Goal: Navigation & Orientation: Find specific page/section

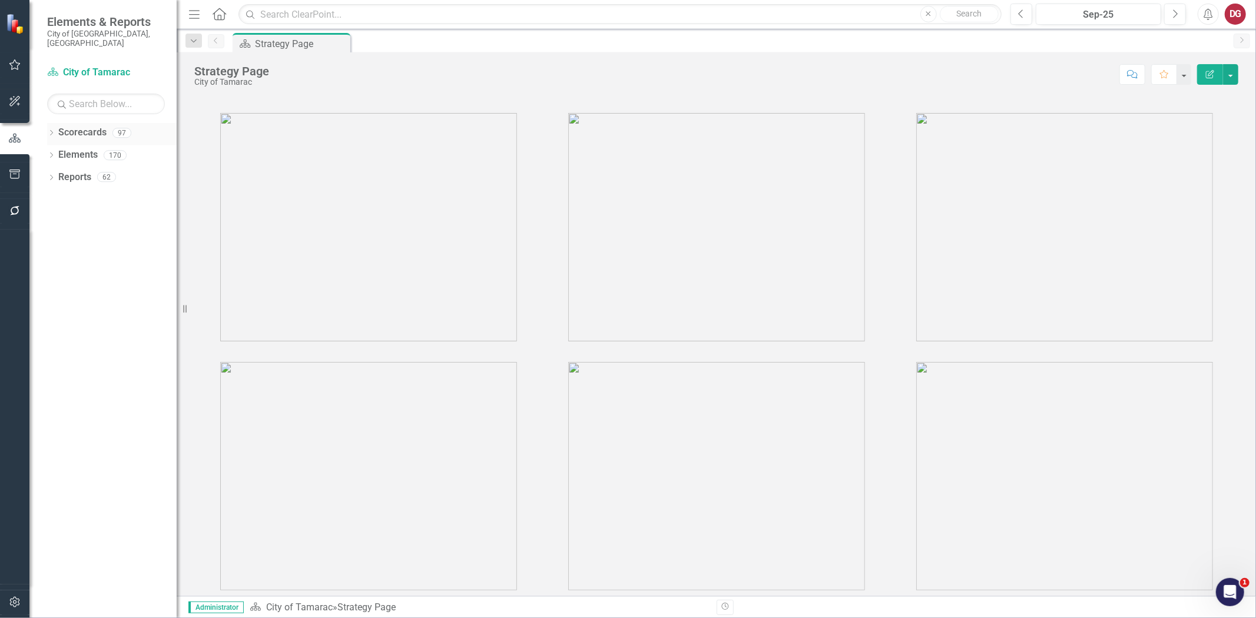
click at [55, 123] on div "Dropdown Scorecards 97" at bounding box center [112, 134] width 130 height 22
click at [52, 131] on icon "Dropdown" at bounding box center [51, 134] width 8 height 6
click at [56, 151] on icon "Dropdown" at bounding box center [57, 154] width 9 height 7
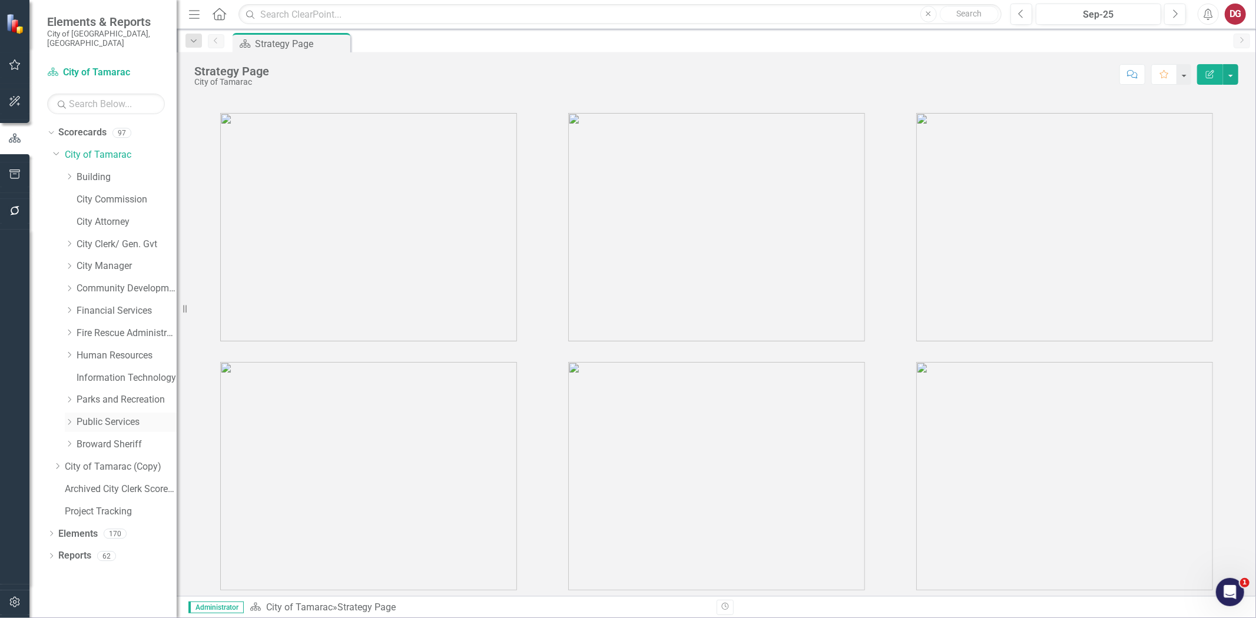
click at [67, 419] on icon "Dropdown" at bounding box center [69, 422] width 9 height 7
click at [109, 438] on link "Engineering" at bounding box center [132, 445] width 88 height 14
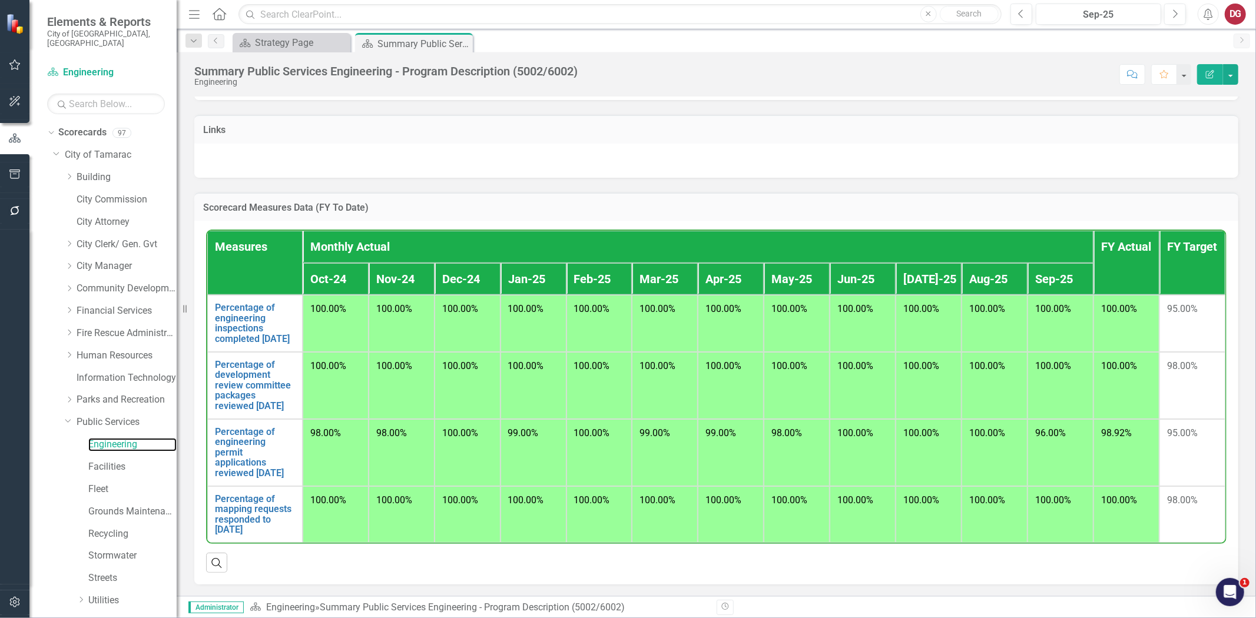
scroll to position [796, 0]
click at [93, 462] on link "Facilities" at bounding box center [132, 467] width 88 height 14
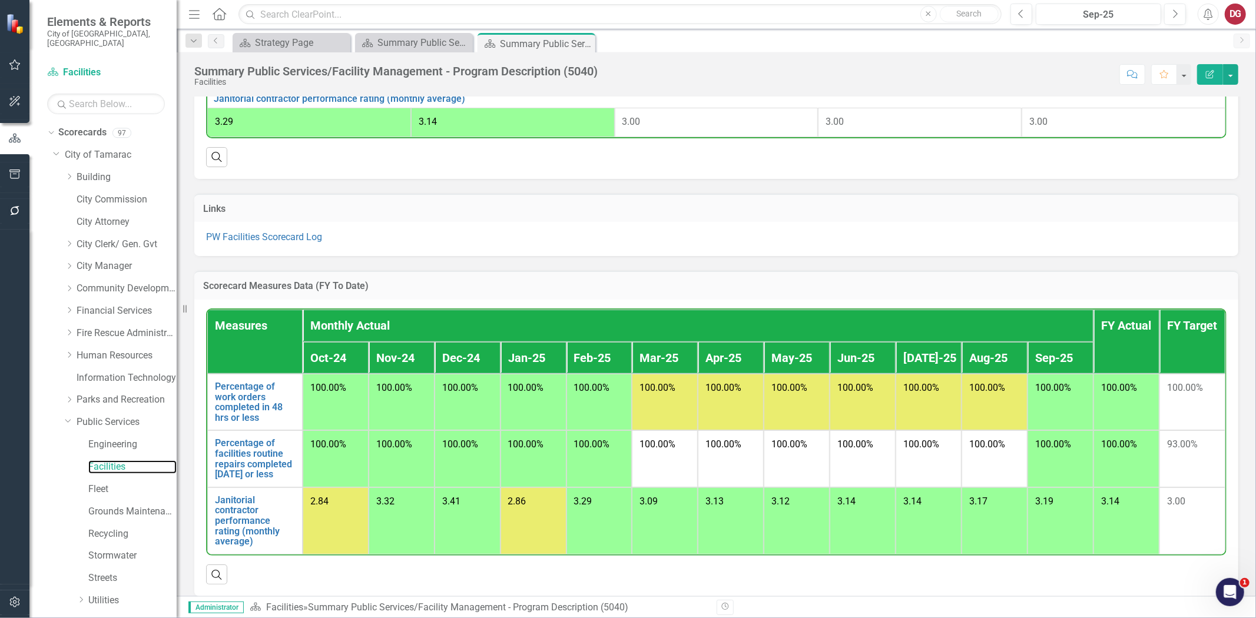
scroll to position [580, 0]
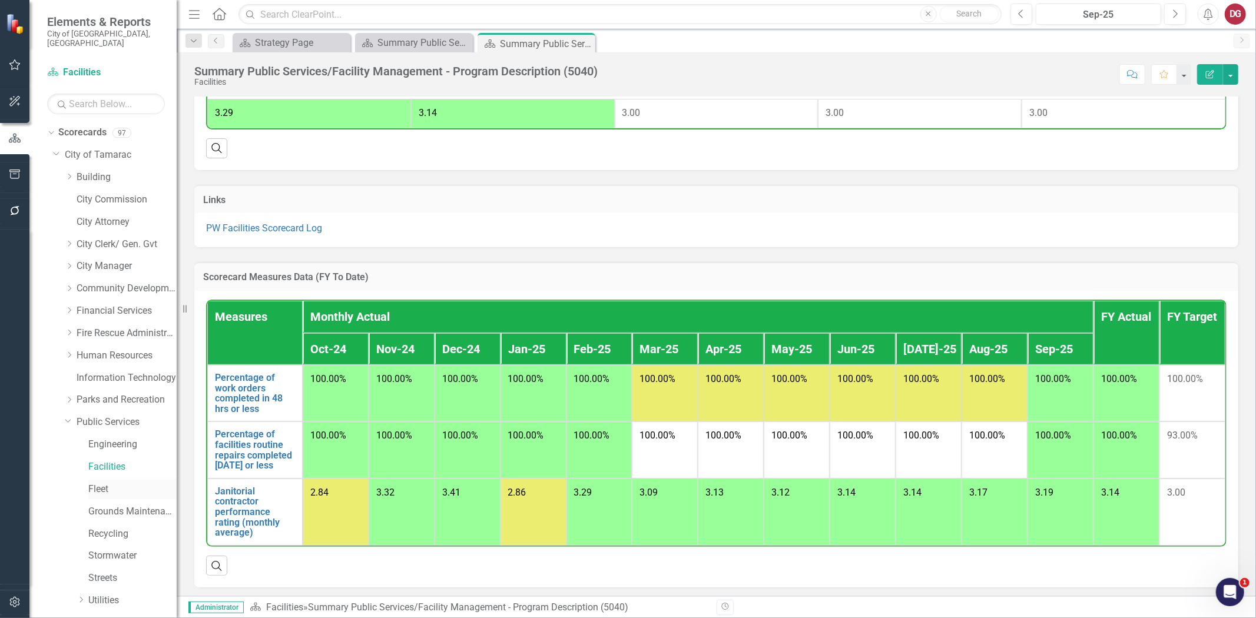
click at [109, 483] on link "Fleet" at bounding box center [132, 490] width 88 height 14
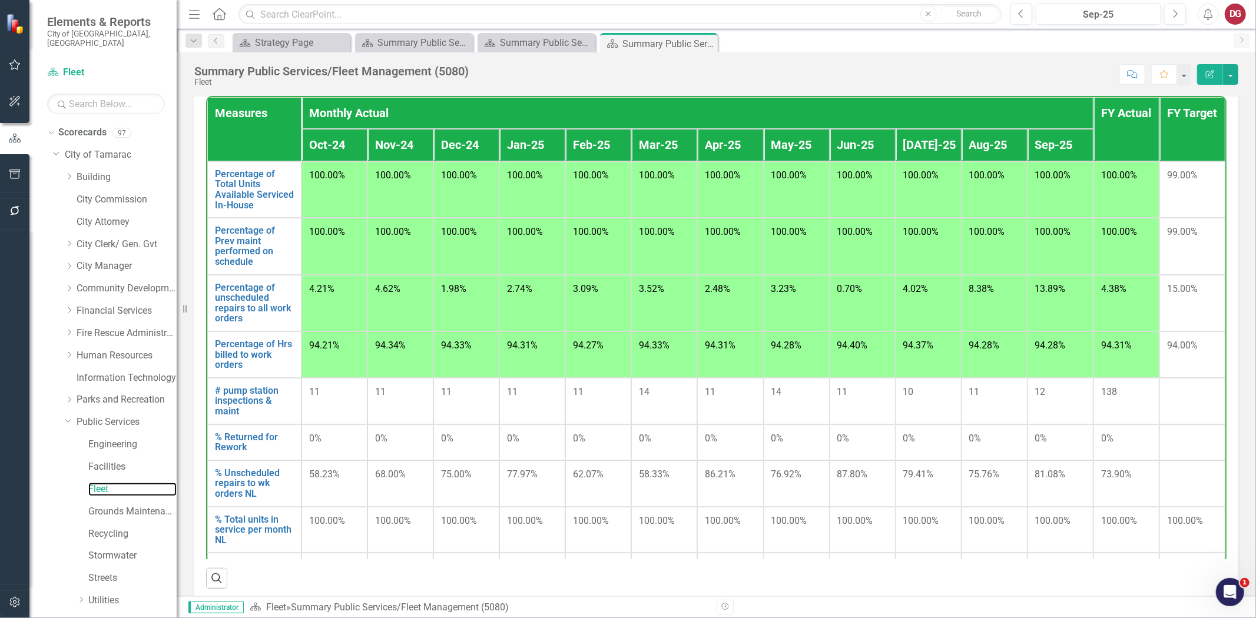
scroll to position [869, 0]
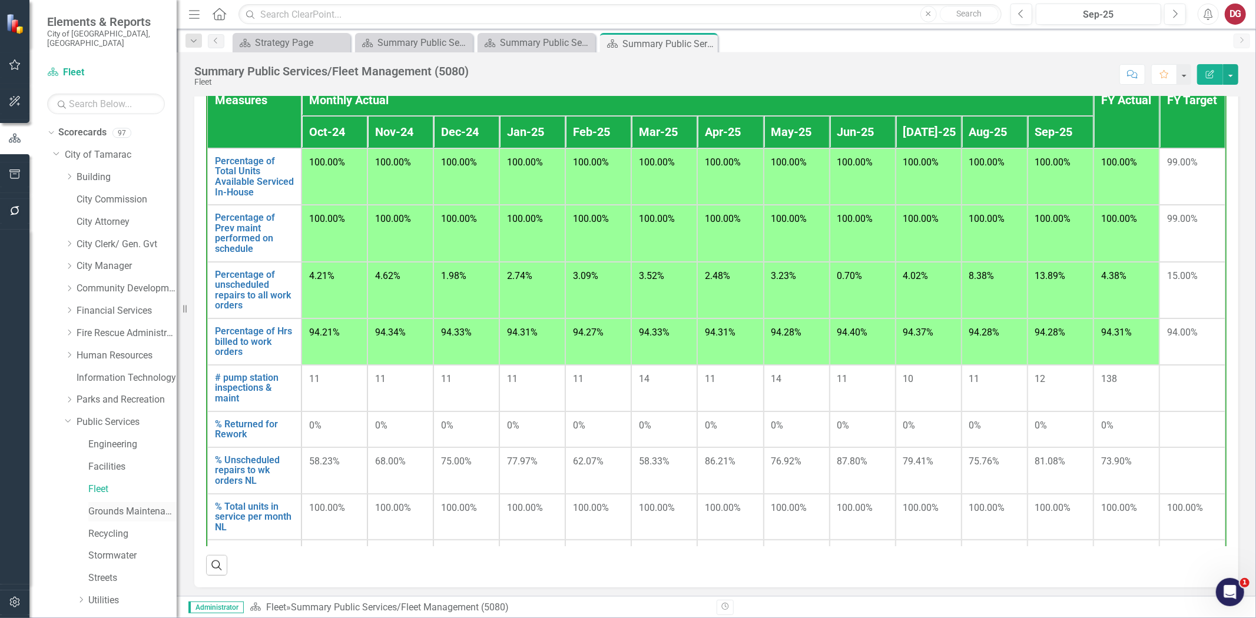
click at [117, 502] on div "Grounds Maintenance" at bounding box center [132, 511] width 88 height 19
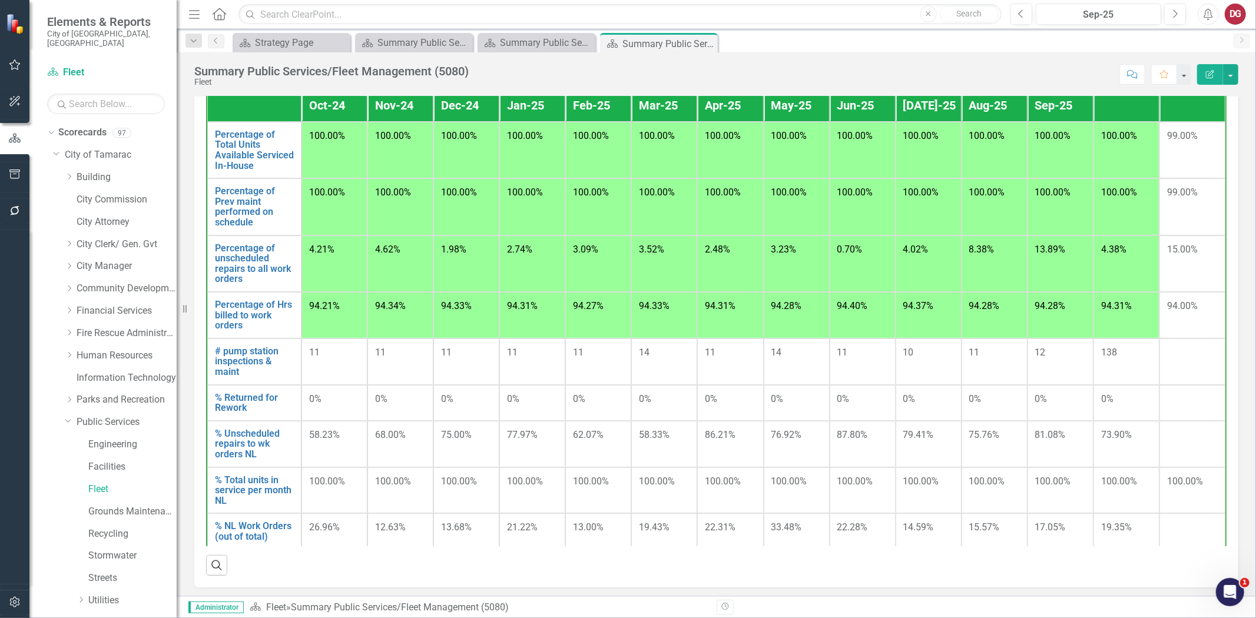
scroll to position [41, 0]
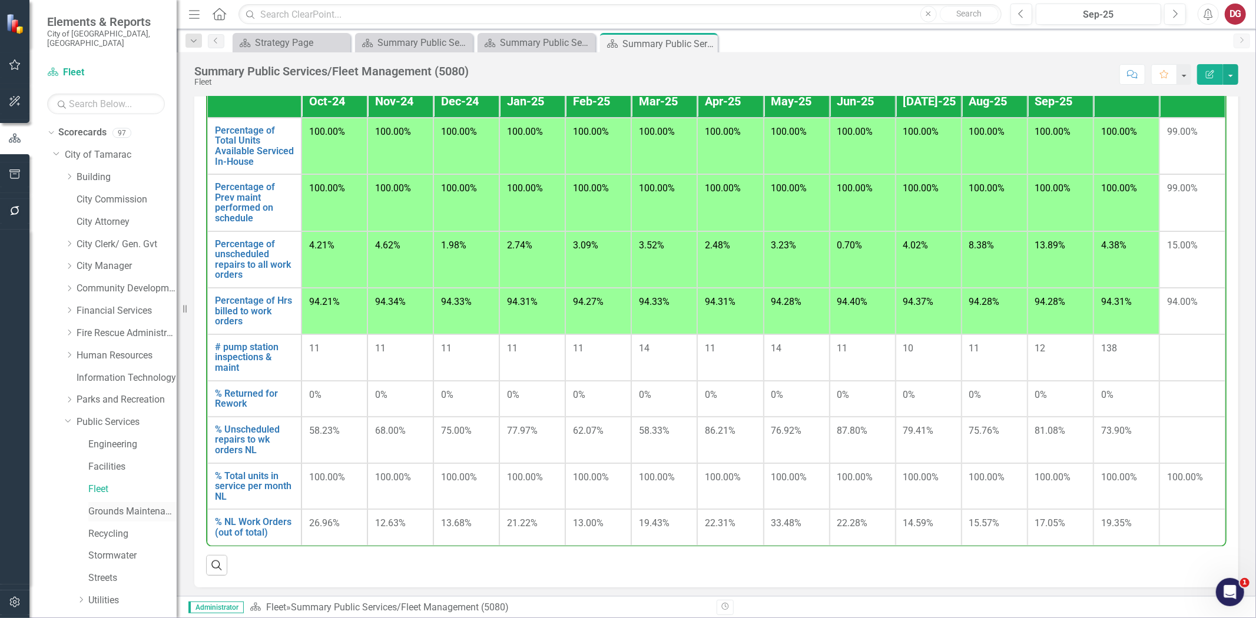
click at [138, 505] on link "Grounds Maintenance" at bounding box center [132, 512] width 88 height 14
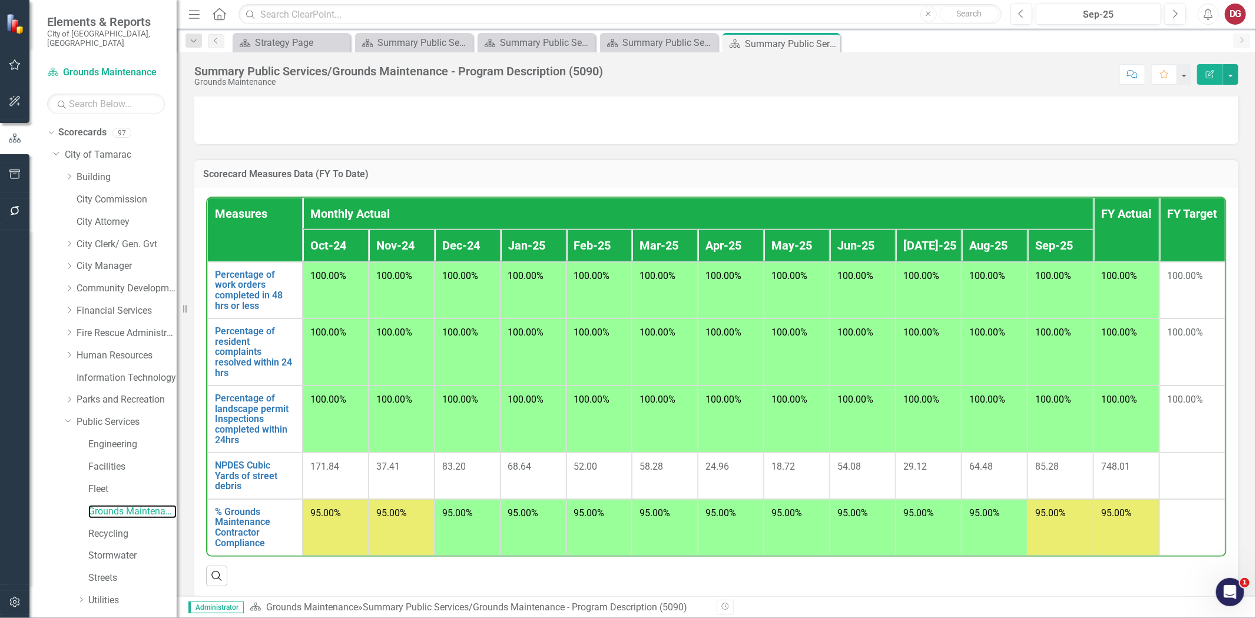
scroll to position [721, 0]
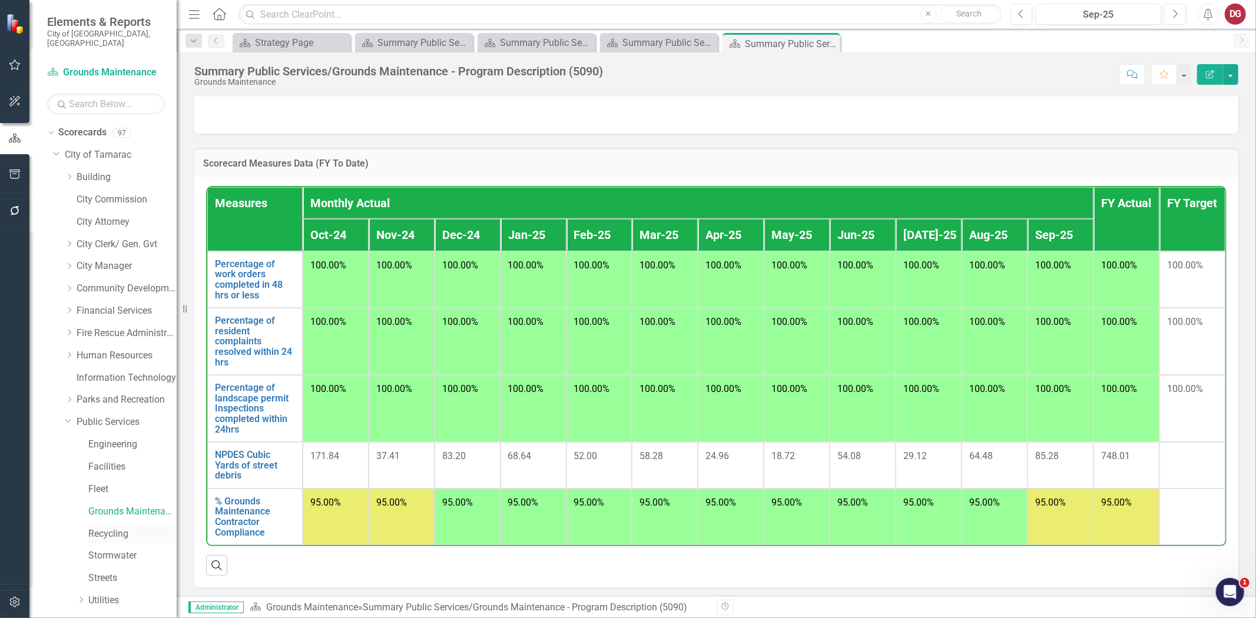
click at [118, 527] on link "Recycling" at bounding box center [132, 534] width 88 height 14
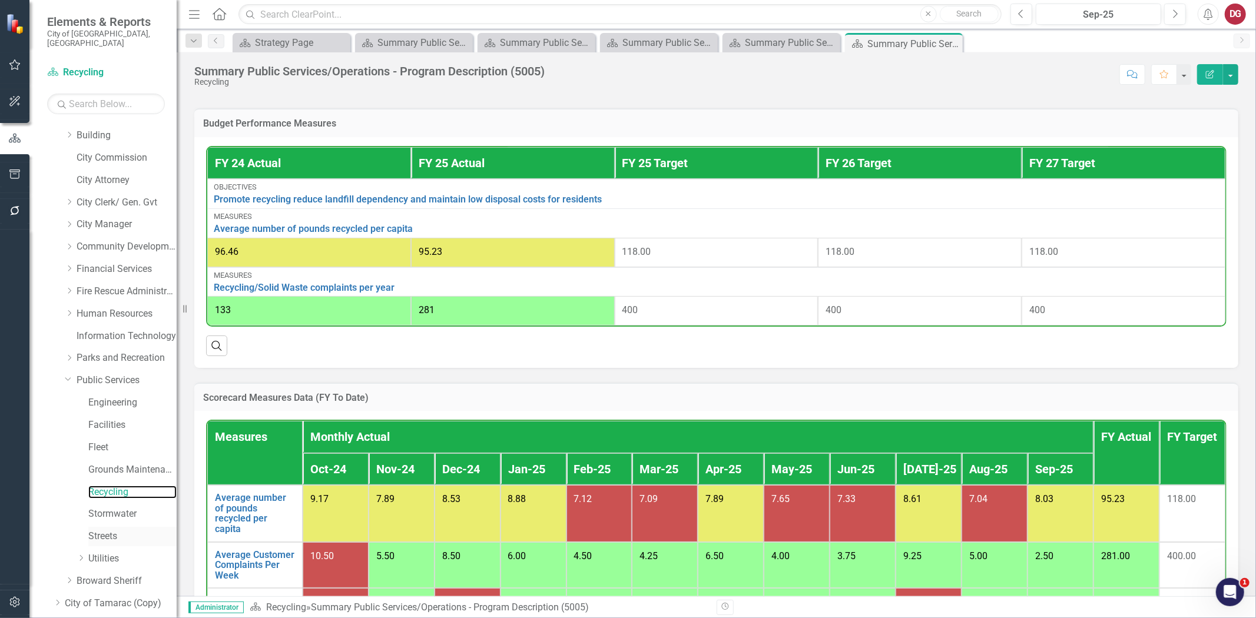
scroll to position [65, 0]
click at [122, 484] on link "Stormwater" at bounding box center [132, 491] width 88 height 14
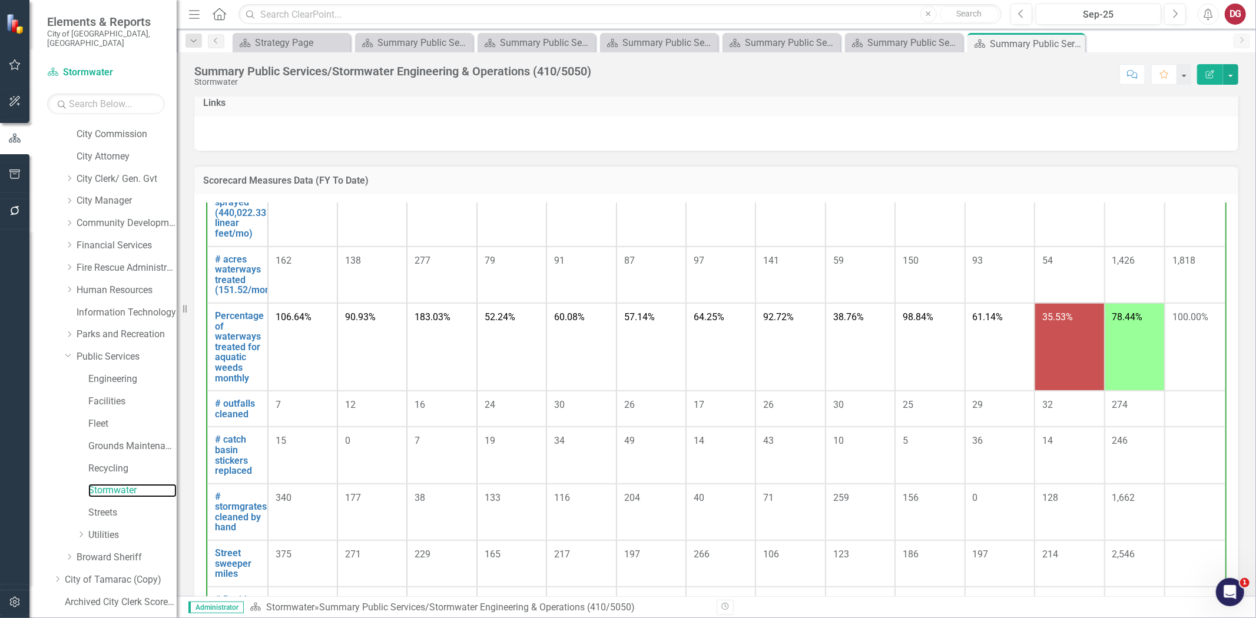
scroll to position [725, 0]
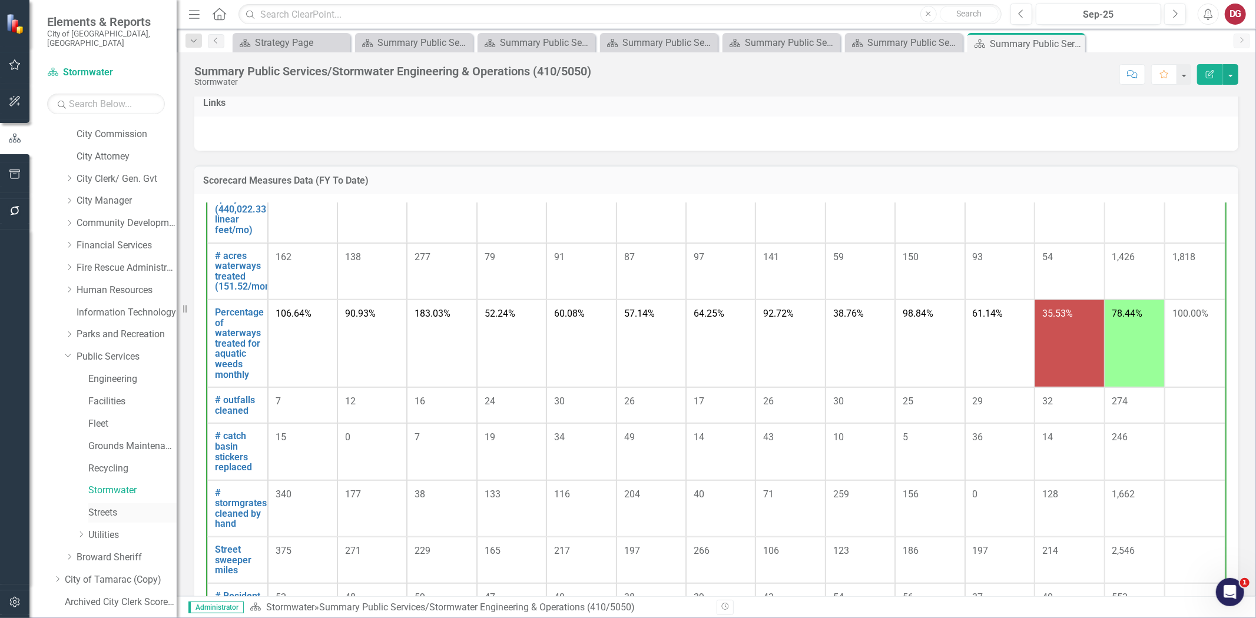
click at [111, 506] on link "Streets" at bounding box center [132, 513] width 88 height 14
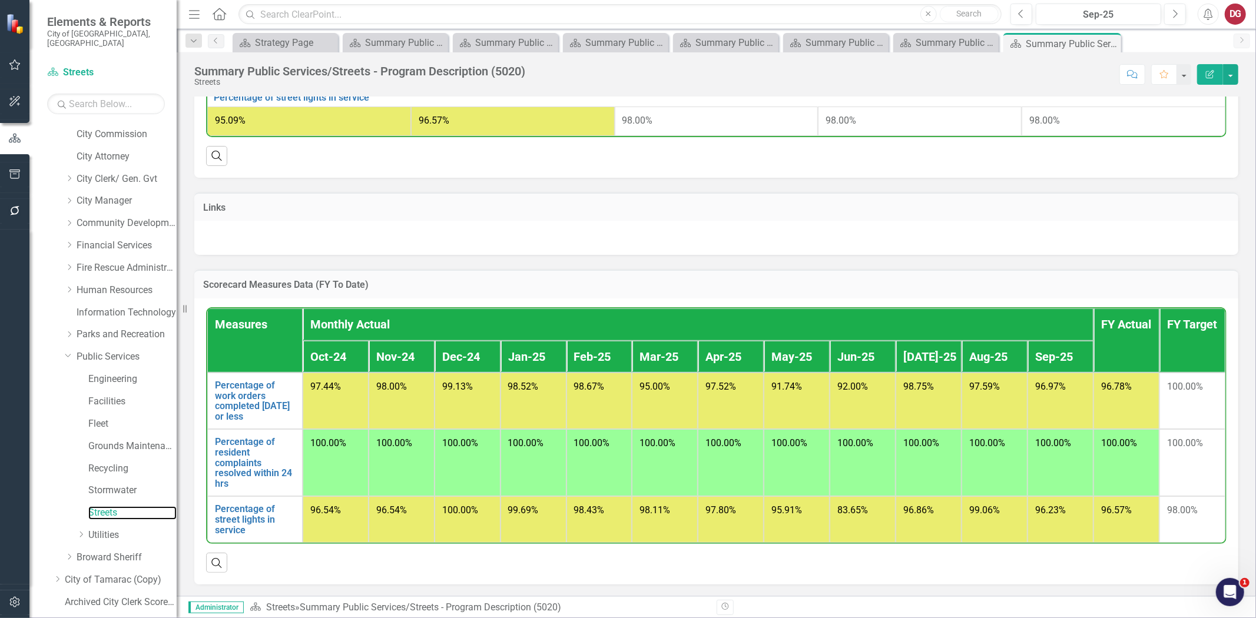
scroll to position [595, 0]
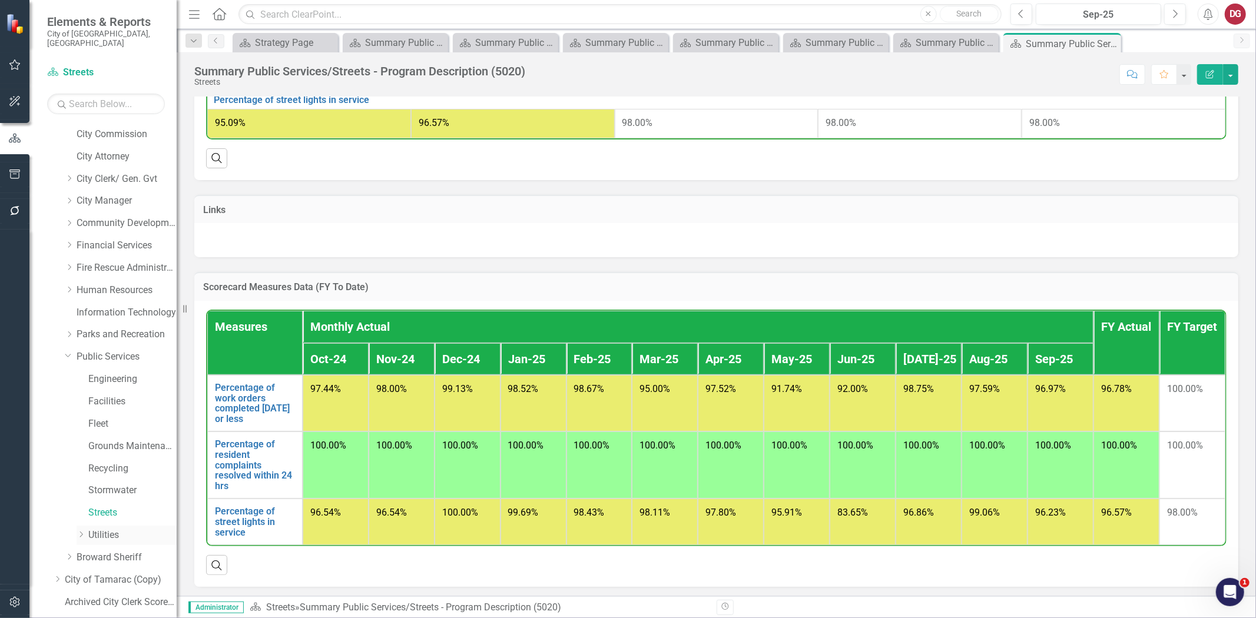
click at [82, 531] on icon "Dropdown" at bounding box center [81, 534] width 9 height 7
click at [102, 529] on link "Utilities" at bounding box center [132, 536] width 88 height 14
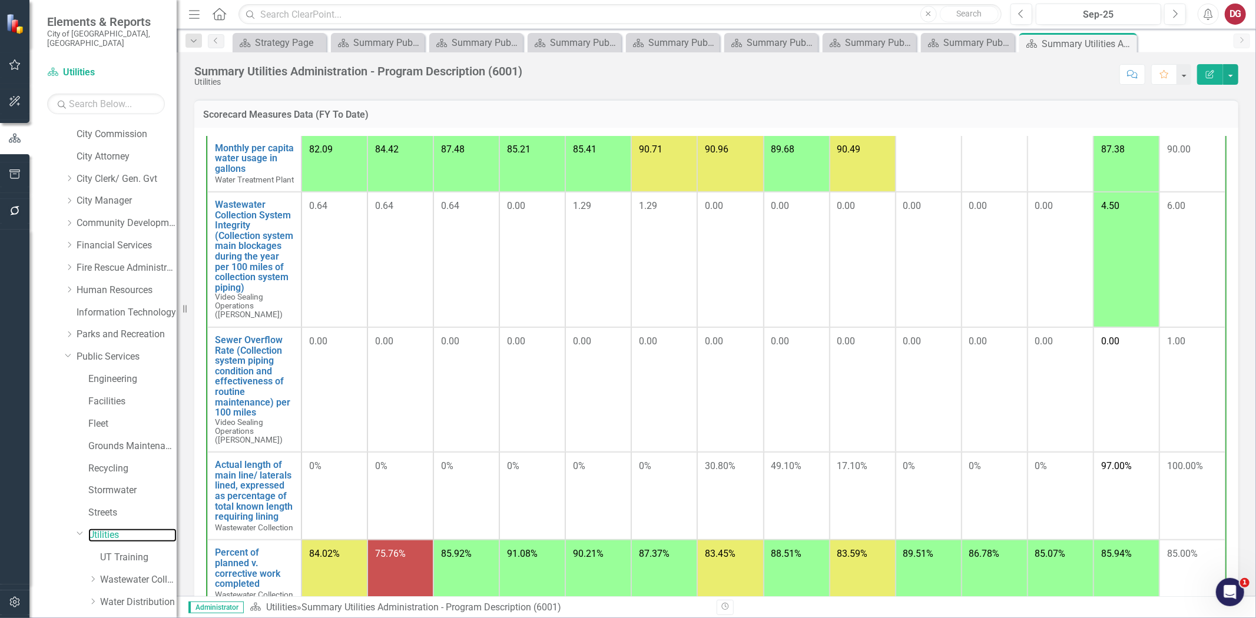
scroll to position [601, 0]
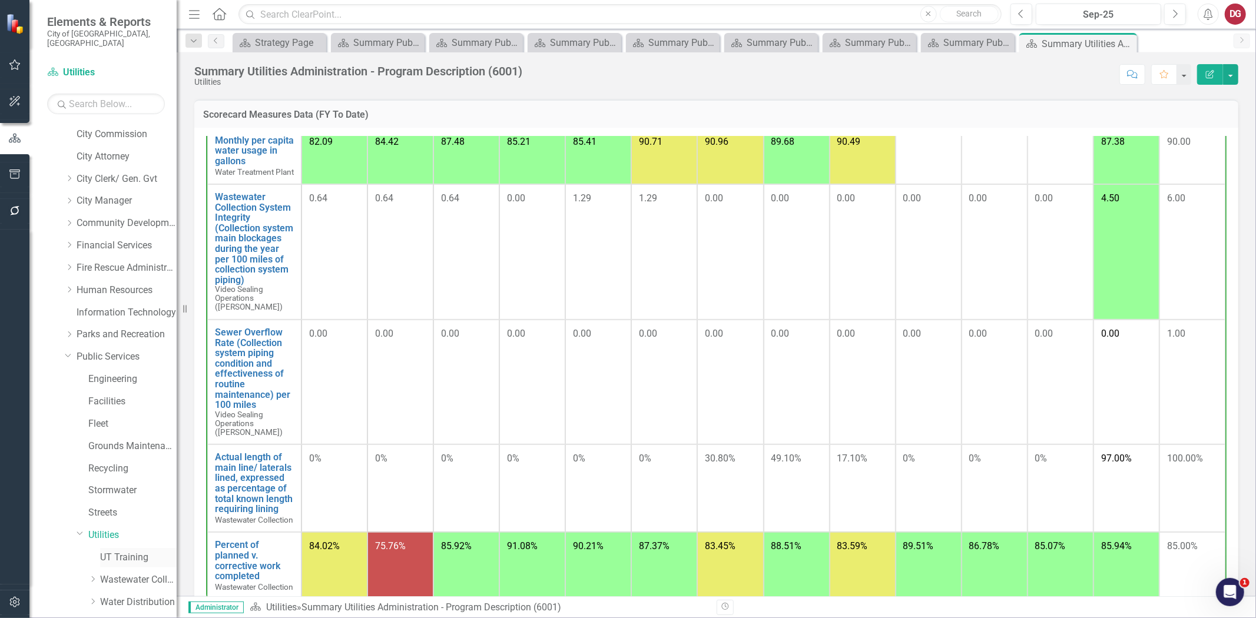
click at [128, 551] on link "UT Training" at bounding box center [138, 558] width 77 height 14
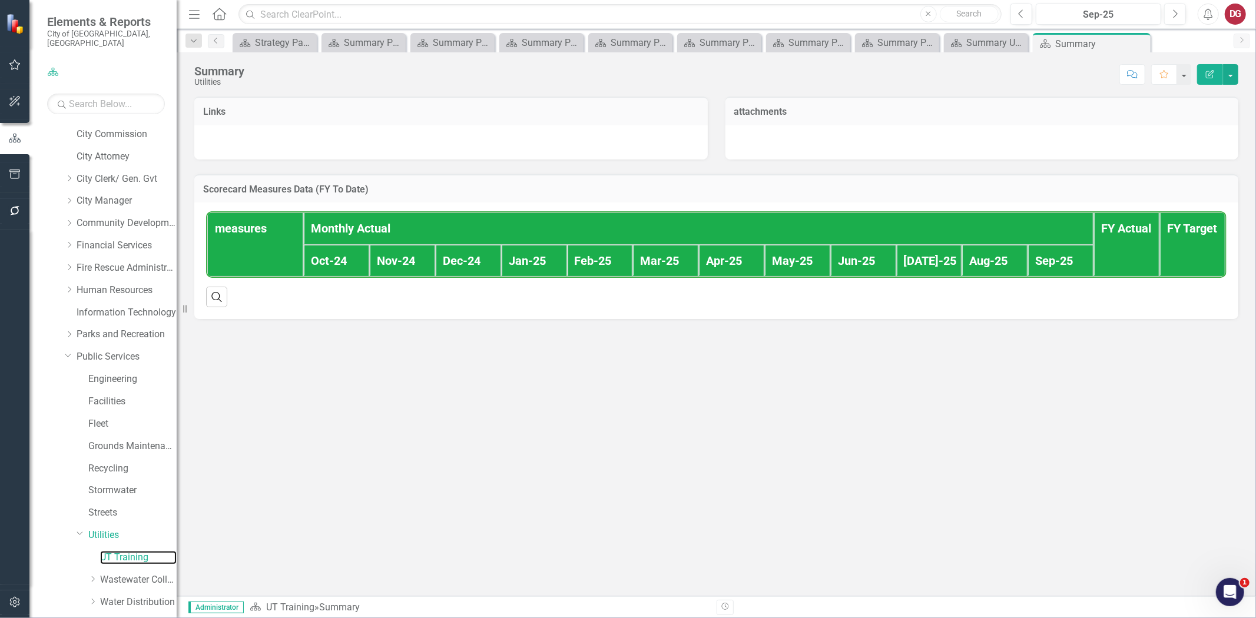
scroll to position [196, 0]
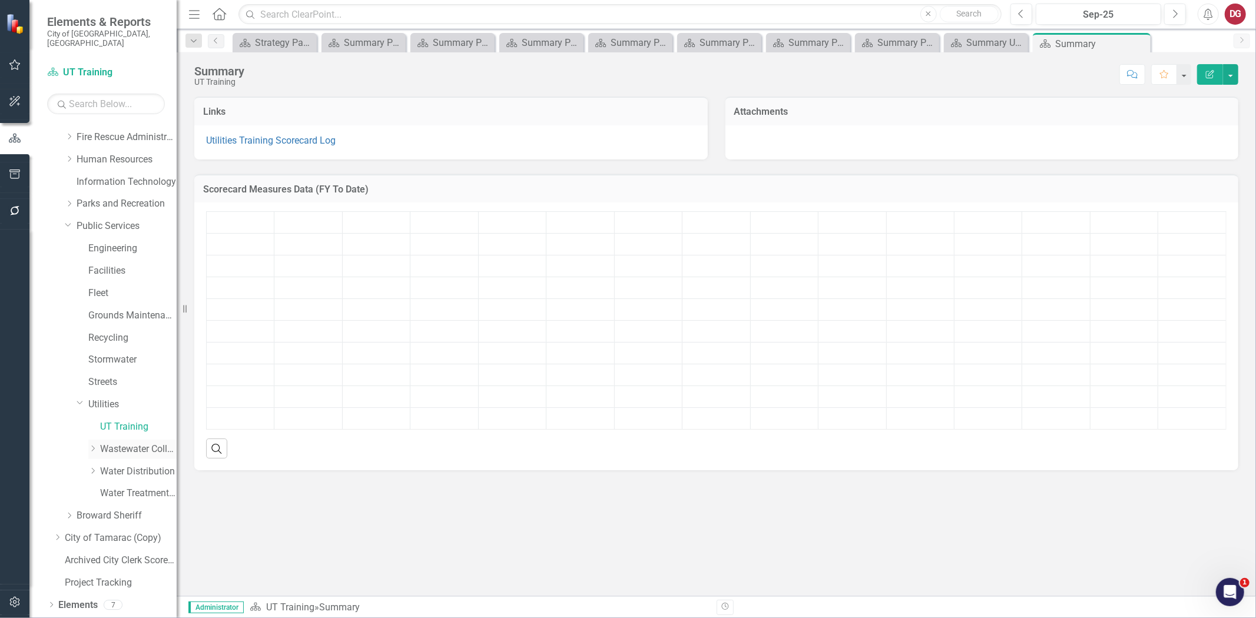
click at [119, 443] on link "Wastewater Collection" at bounding box center [138, 450] width 77 height 14
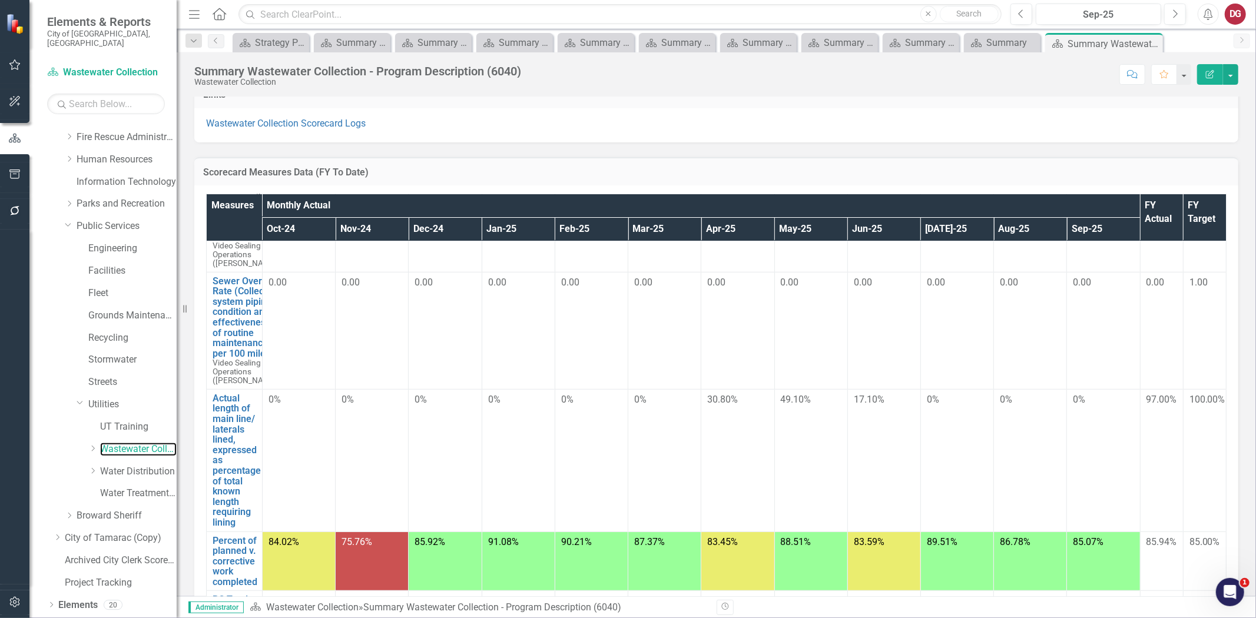
scroll to position [1023, 0]
click at [114, 465] on link "Water Distribution" at bounding box center [138, 472] width 77 height 14
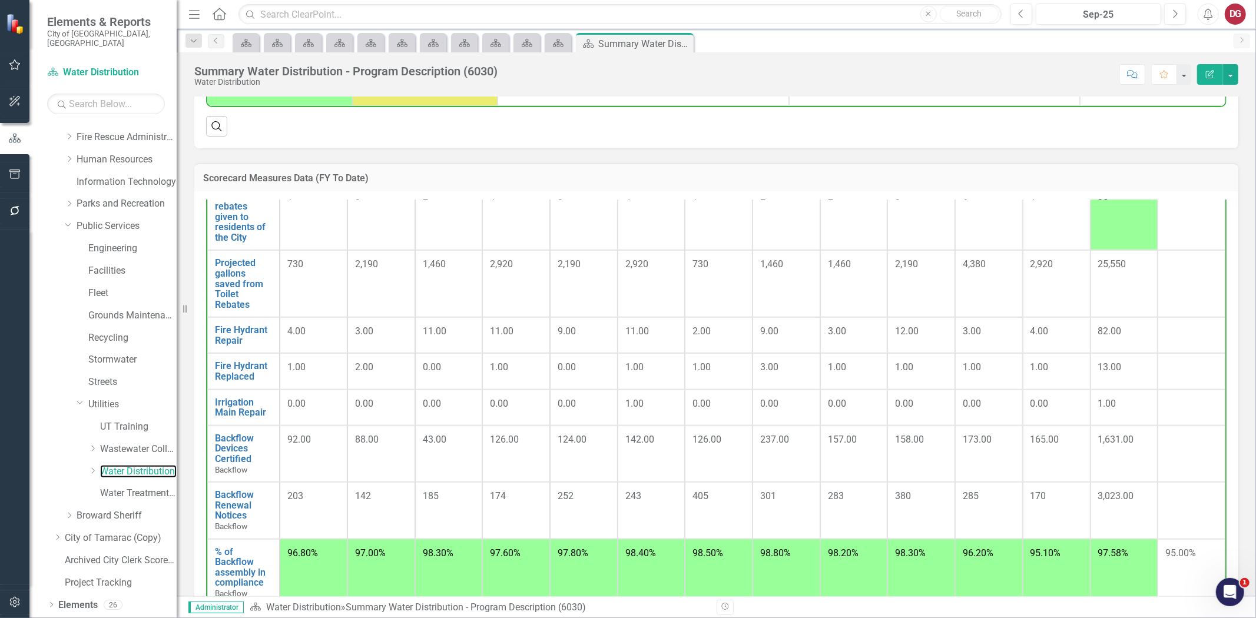
scroll to position [1134, 0]
click at [109, 223] on link "Public Services" at bounding box center [127, 227] width 100 height 14
